Goal: Navigation & Orientation: Find specific page/section

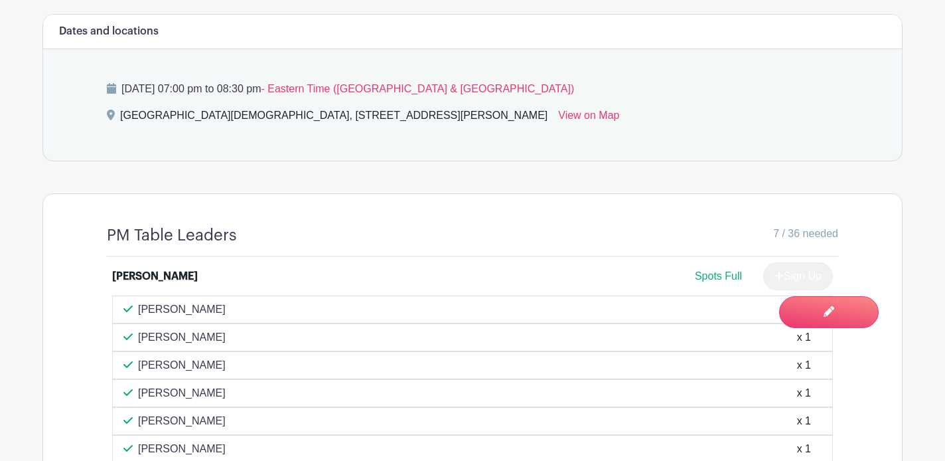
scroll to position [960, 0]
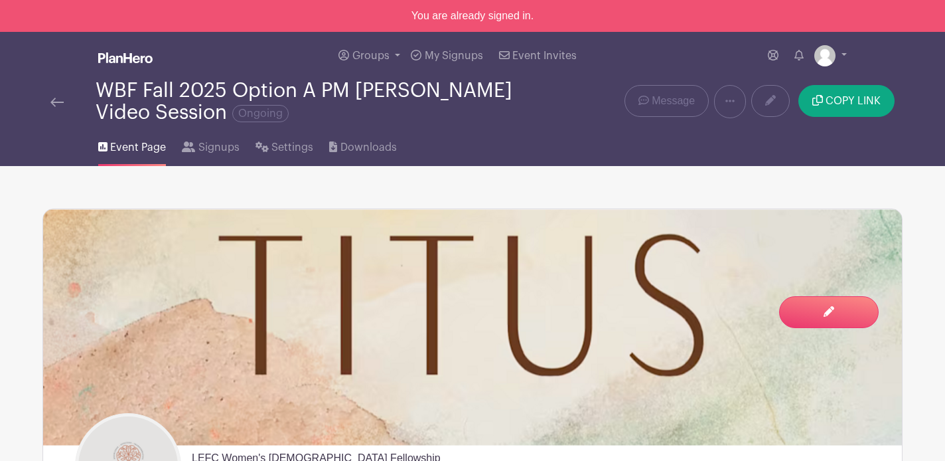
click at [62, 106] on img at bounding box center [56, 102] width 13 height 9
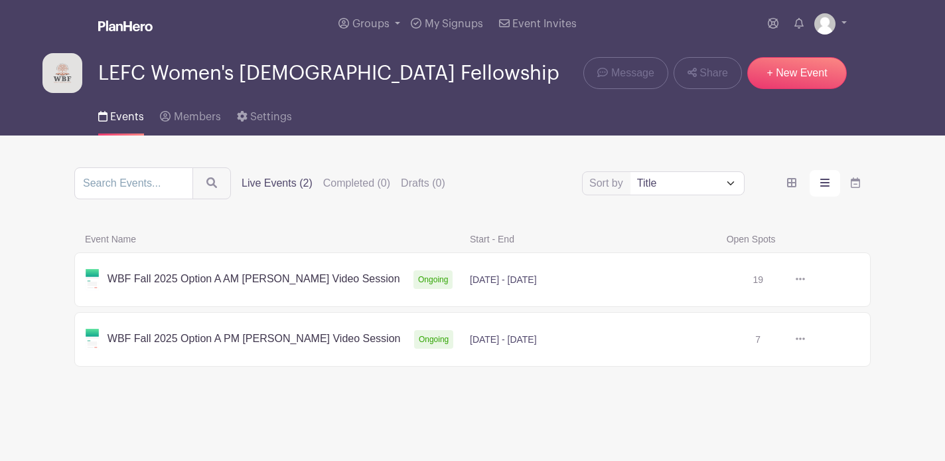
click at [805, 279] on link at bounding box center [805, 279] width 0 height 0
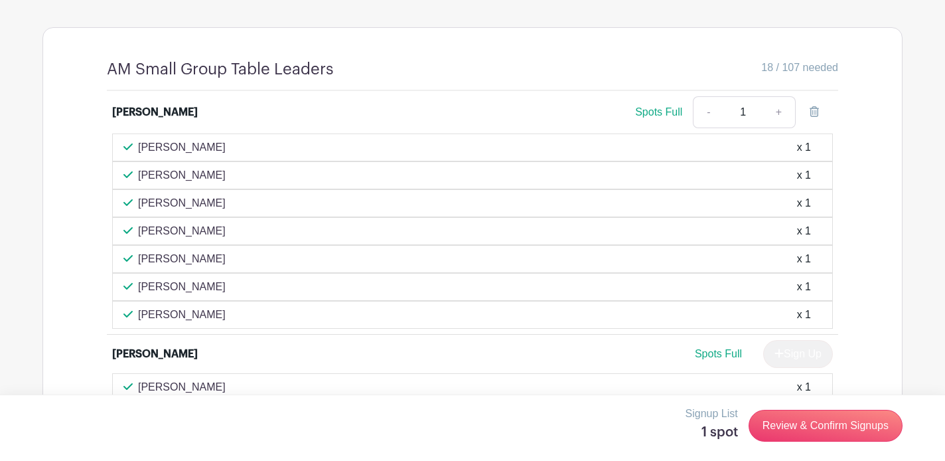
scroll to position [1096, 0]
